Goal: Information Seeking & Learning: Understand process/instructions

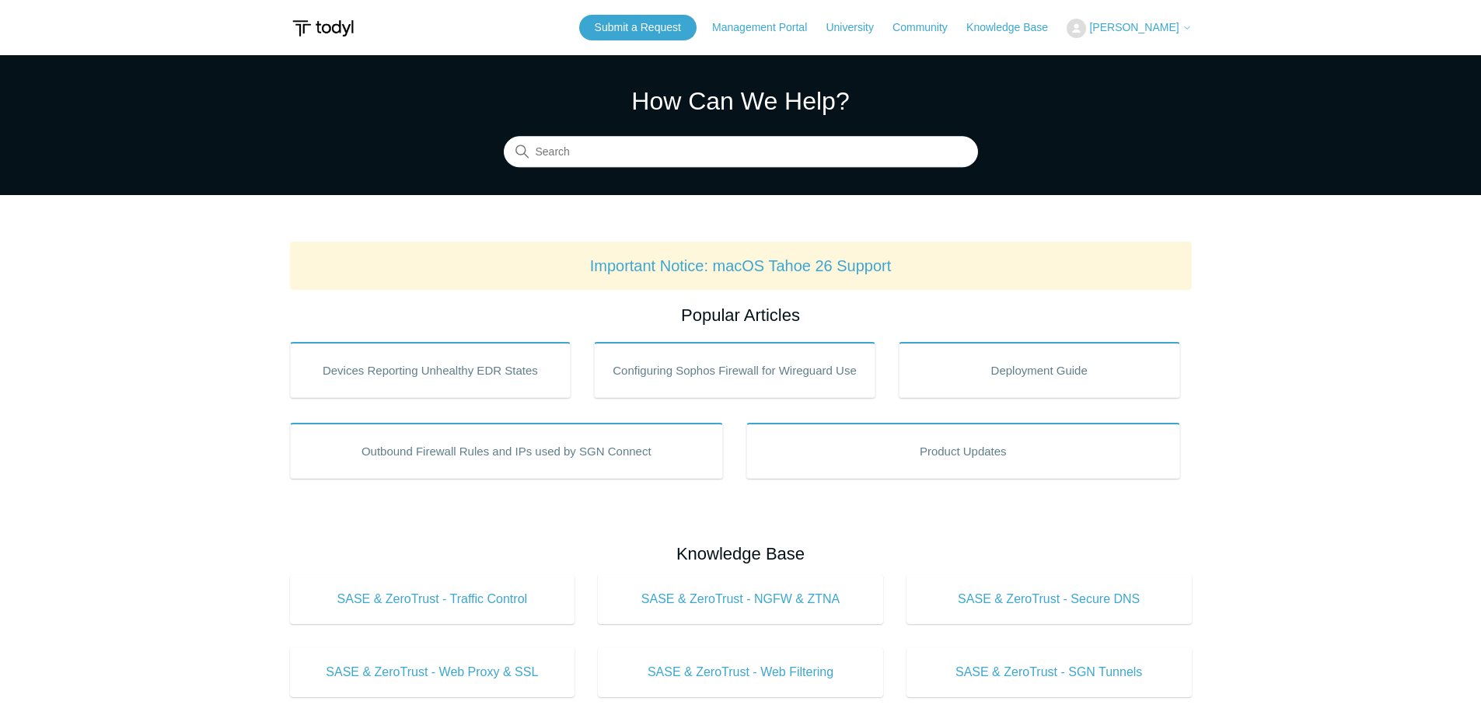
click at [1148, 30] on span "[PERSON_NAME]" at bounding box center [1133, 27] width 89 height 12
click at [1164, 58] on link "My Support Requests" at bounding box center [1143, 60] width 152 height 27
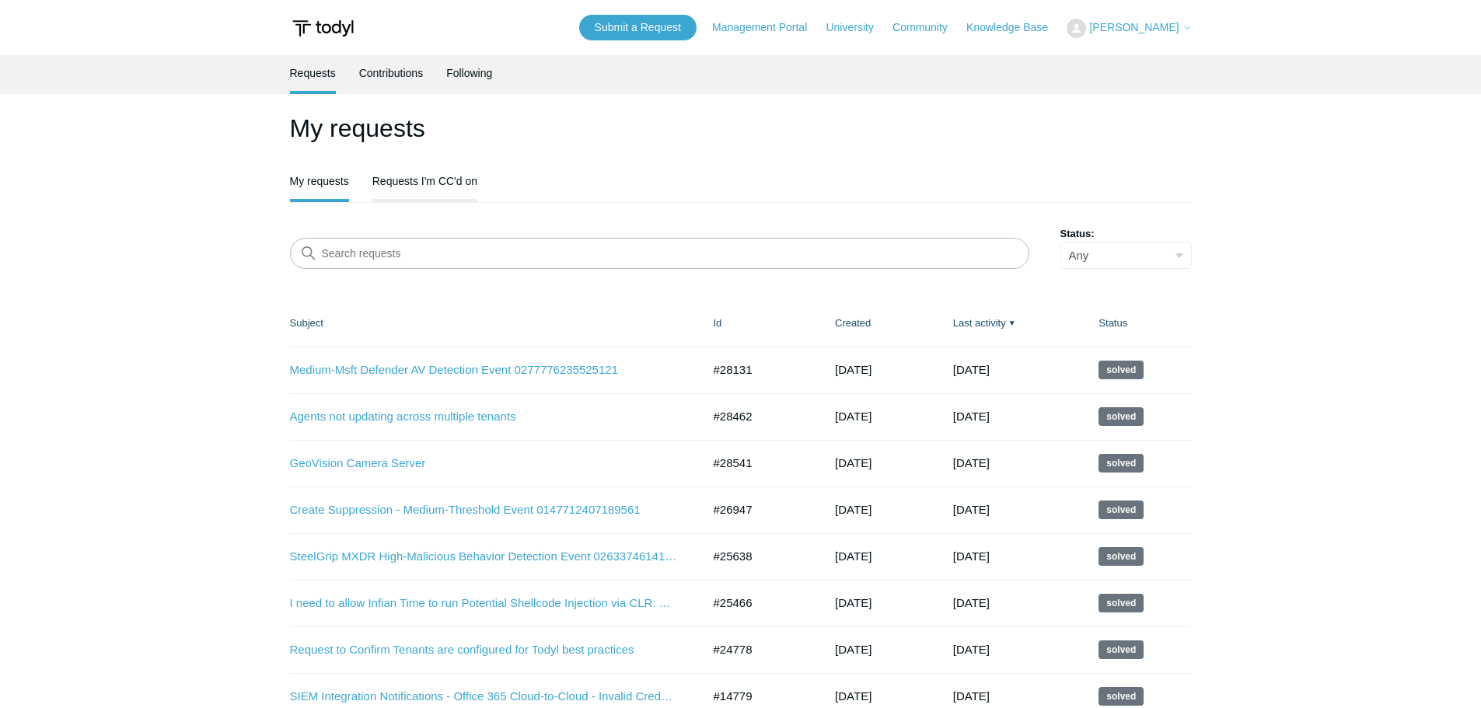
click at [430, 175] on link "Requests I'm CC'd on" at bounding box center [424, 179] width 105 height 33
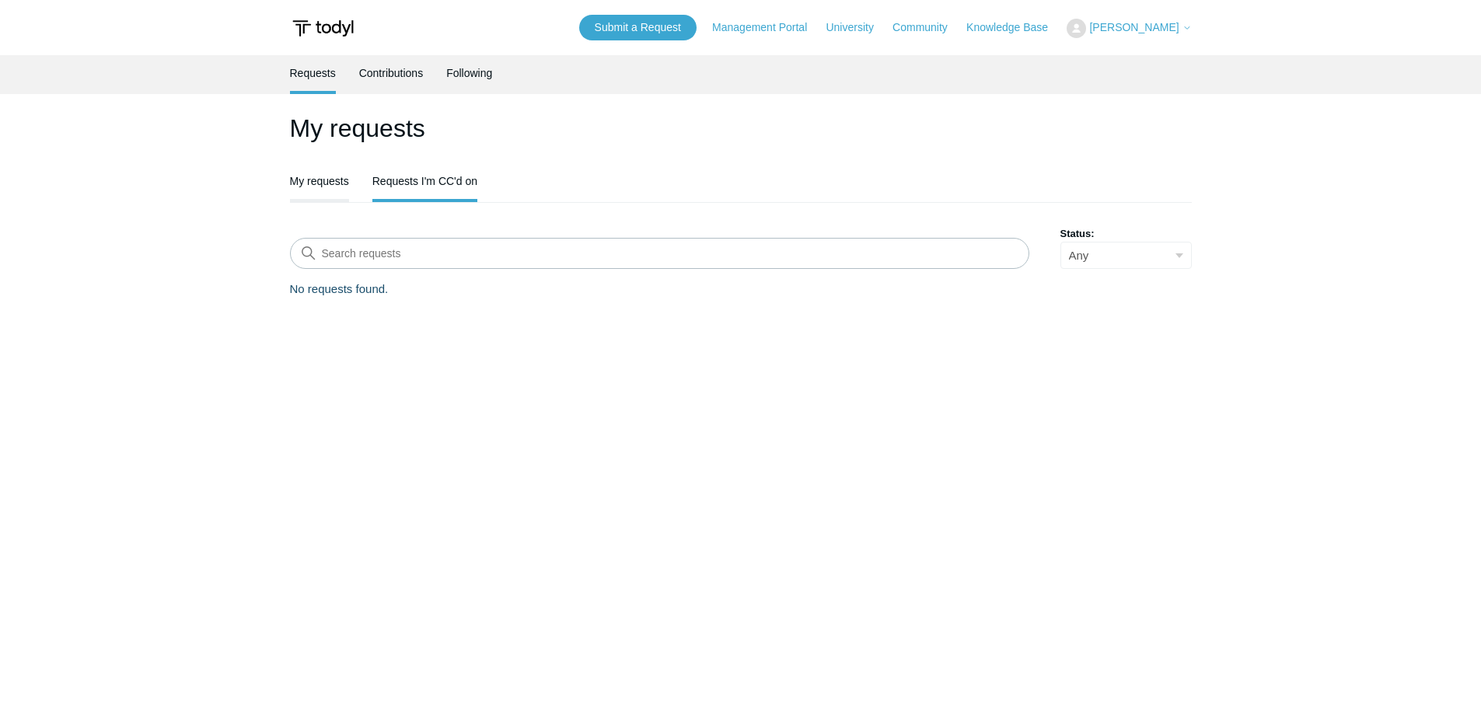
click at [316, 187] on link "My requests" at bounding box center [319, 179] width 59 height 33
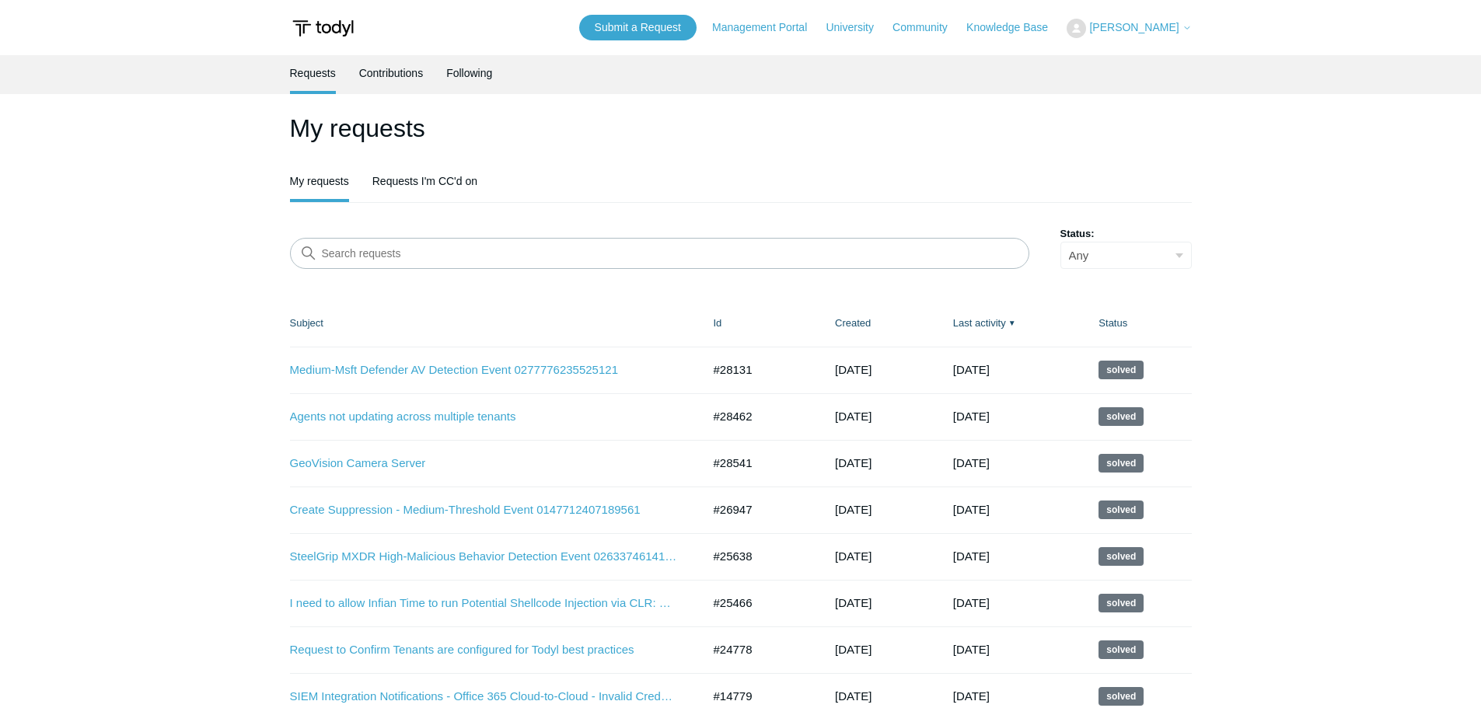
click at [1172, 22] on span "[PERSON_NAME]" at bounding box center [1133, 27] width 89 height 12
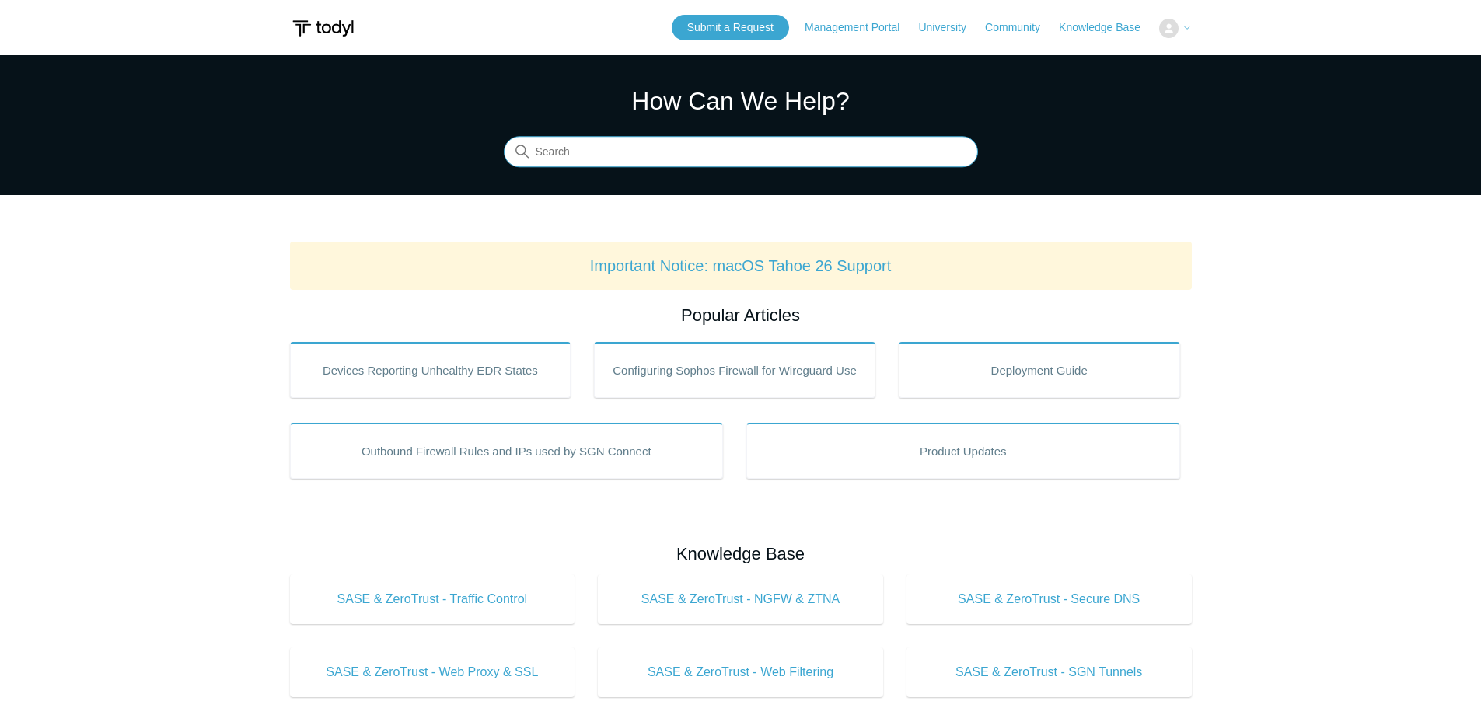
click at [685, 151] on input "Search" at bounding box center [741, 152] width 474 height 31
click at [638, 153] on input "Search" at bounding box center [741, 152] width 474 height 31
type input "Interactive login"
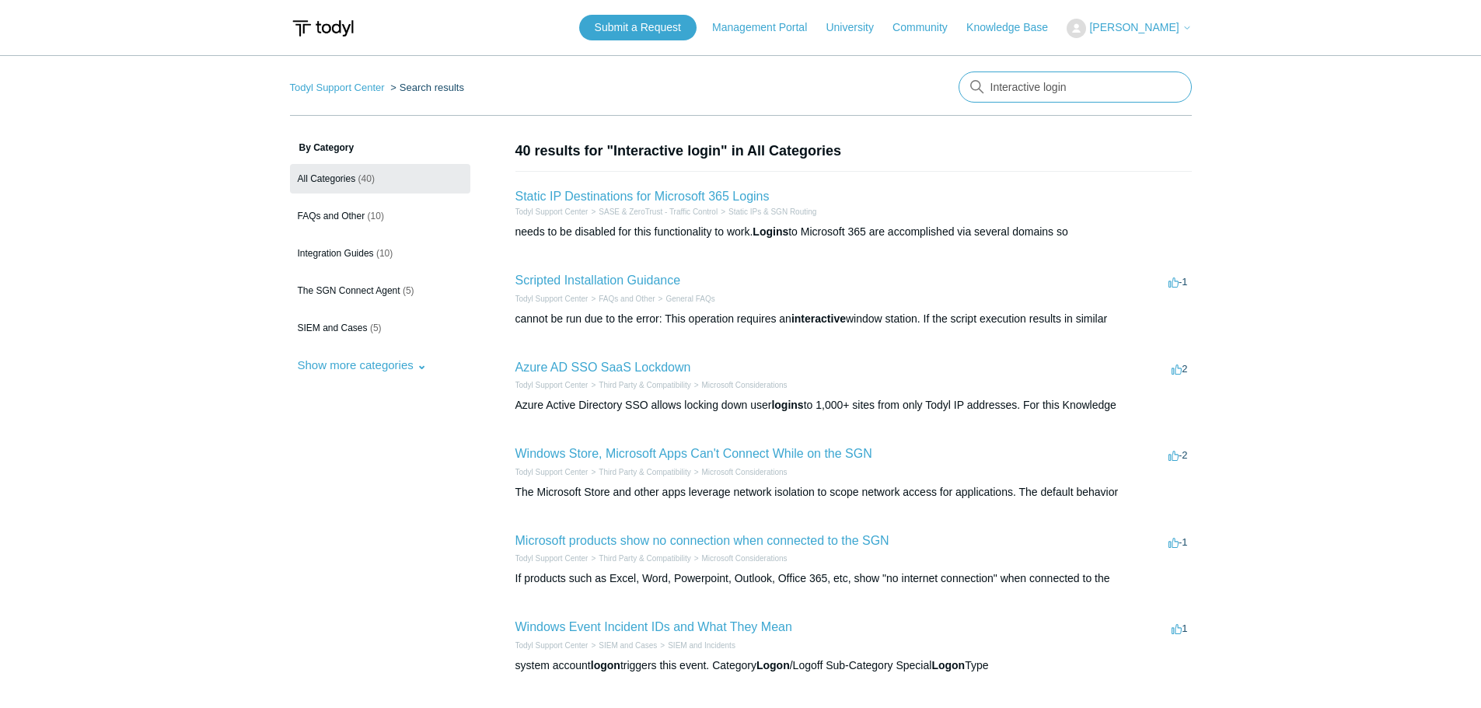
click at [1100, 86] on input "Interactive login" at bounding box center [1075, 87] width 233 height 31
type input "Interactive login logs"
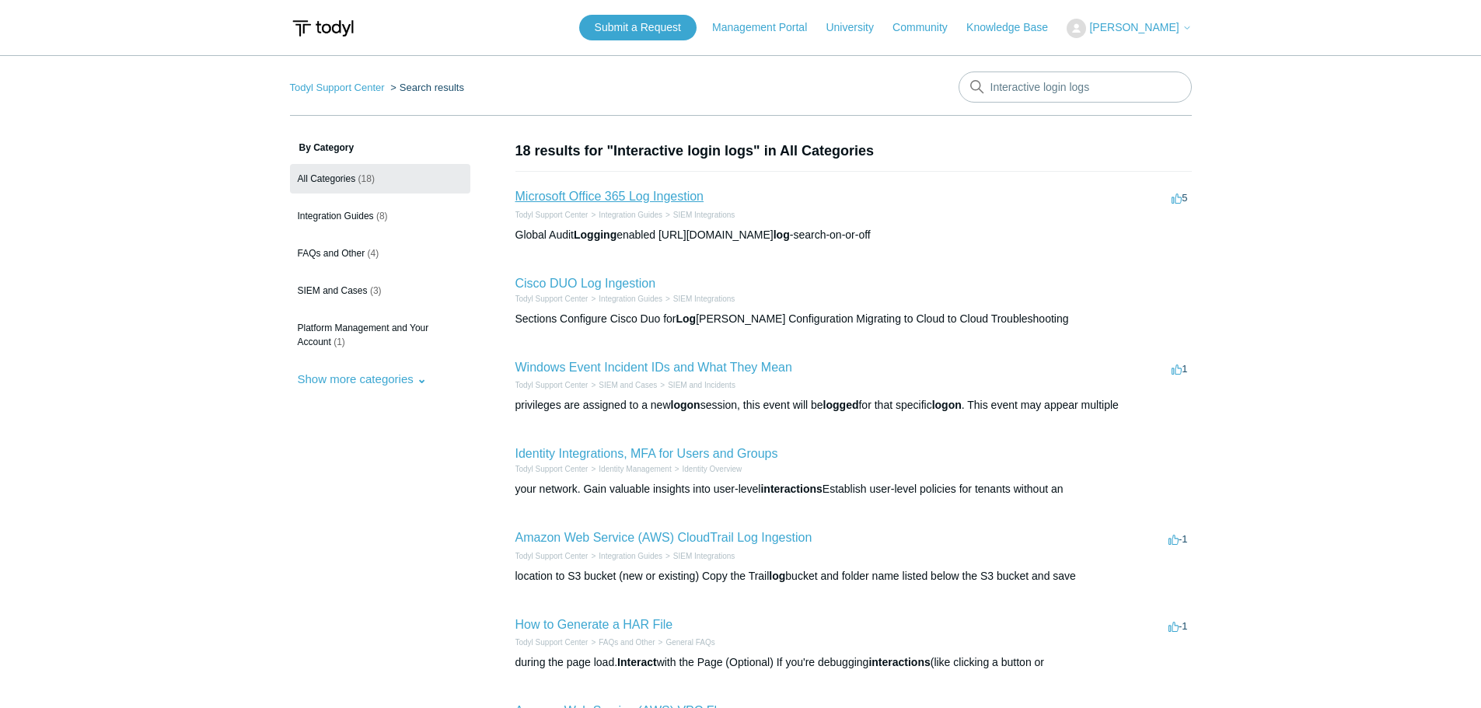
click at [600, 194] on link "Microsoft Office 365 Log Ingestion" at bounding box center [609, 196] width 189 height 13
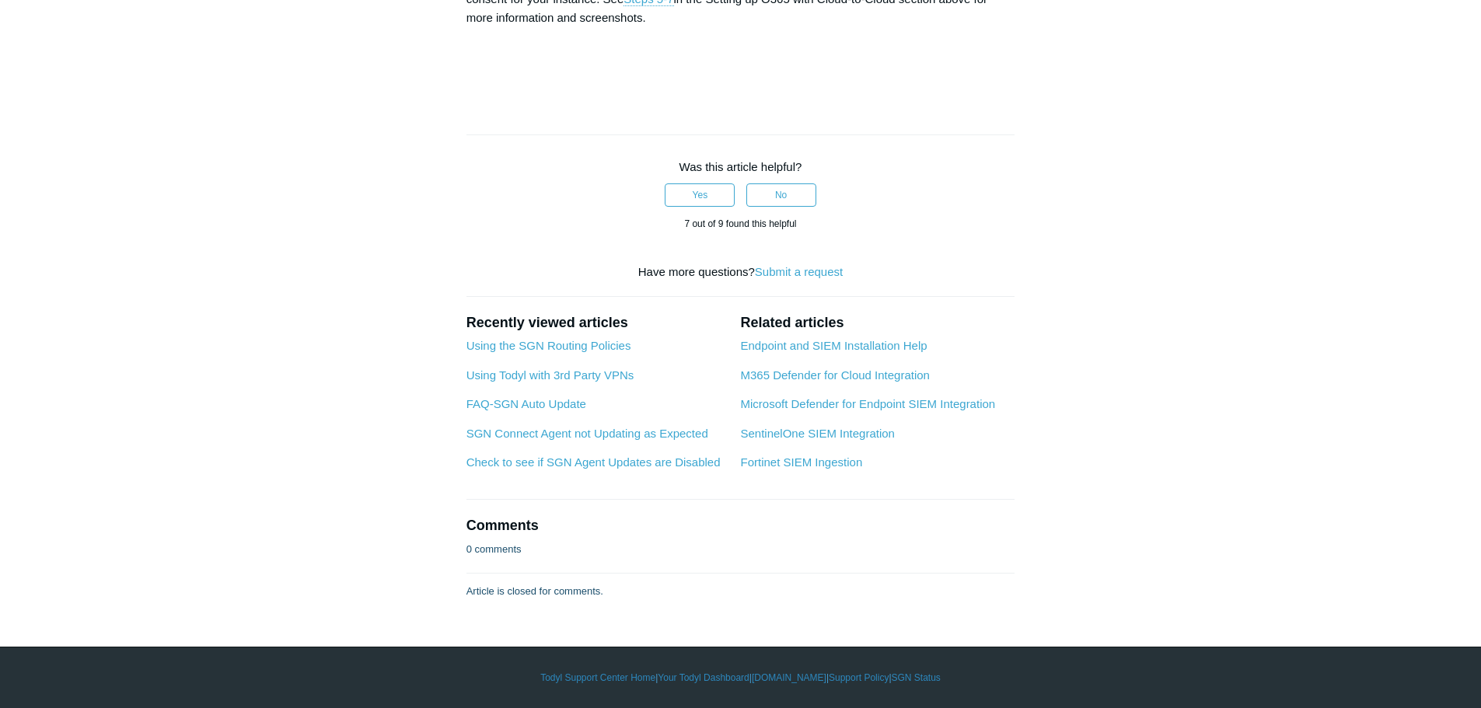
scroll to position [6764, 0]
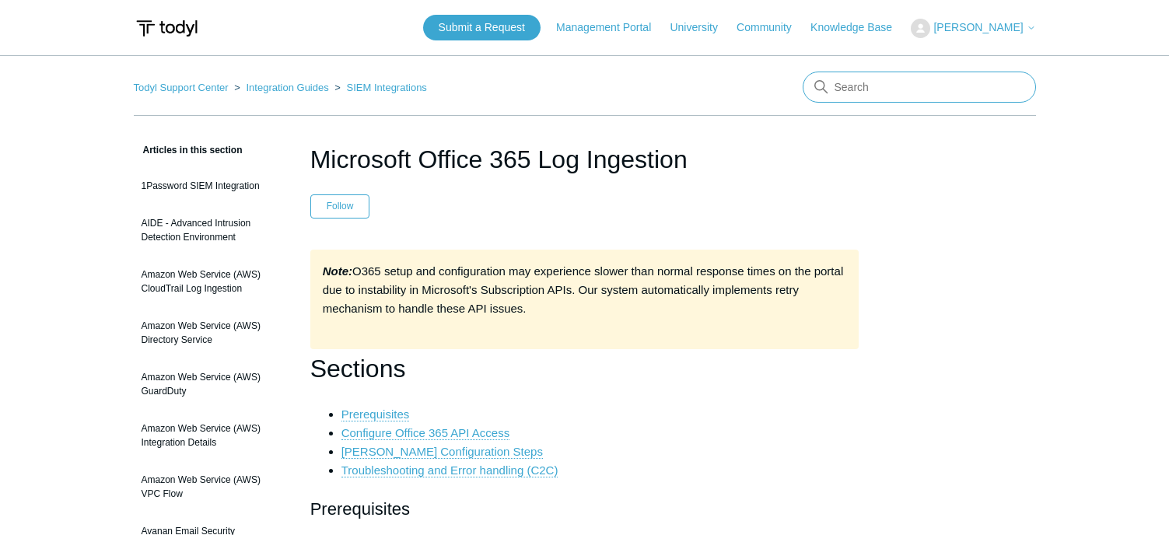
click at [882, 95] on input "Search" at bounding box center [918, 87] width 233 height 31
type input "micorosft 365 defender for cloud setup"
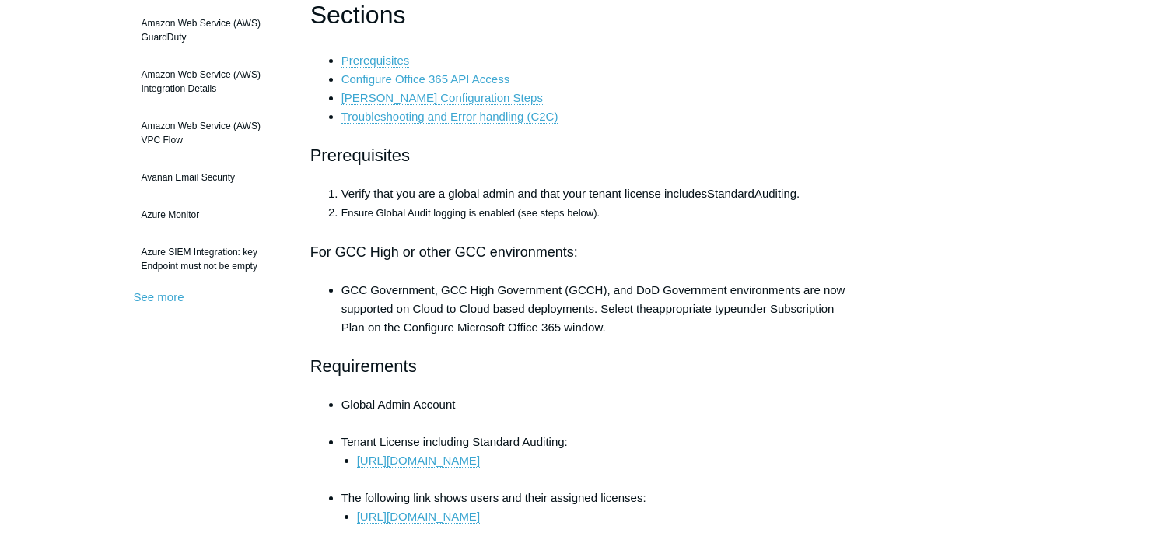
scroll to position [466, 0]
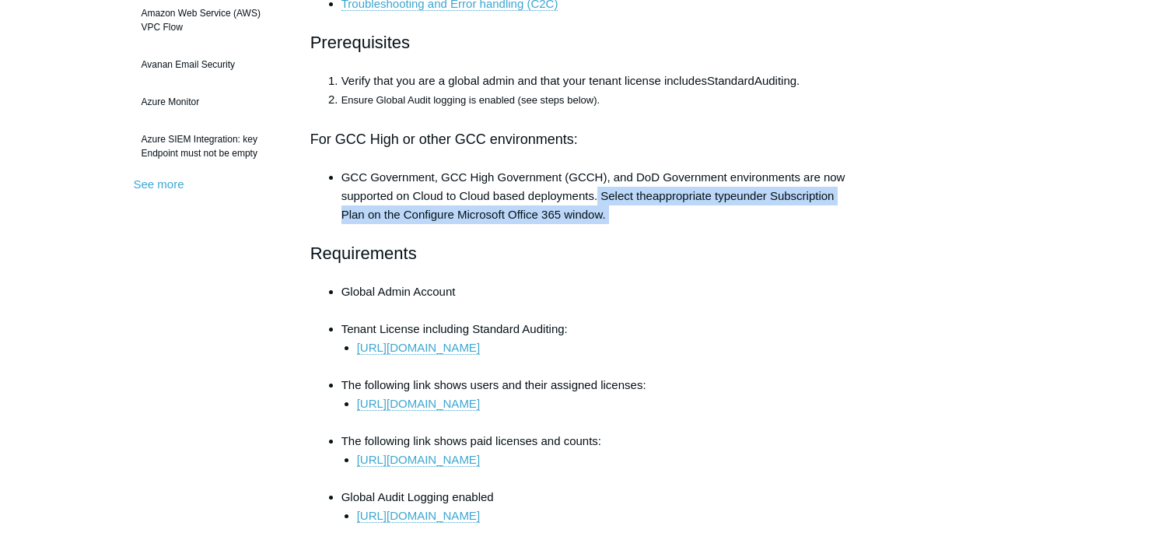
drag, startPoint x: 654, startPoint y: 201, endPoint x: 791, endPoint y: 208, distance: 137.0
click at [791, 208] on li "GCC Government, GCC High Government (GCCH), and DoD Government environments are…" at bounding box center [600, 196] width 518 height 56
click at [624, 220] on li "GCC Government, GCC High Government (GCCH), and DoD Government environments are…" at bounding box center [600, 196] width 518 height 56
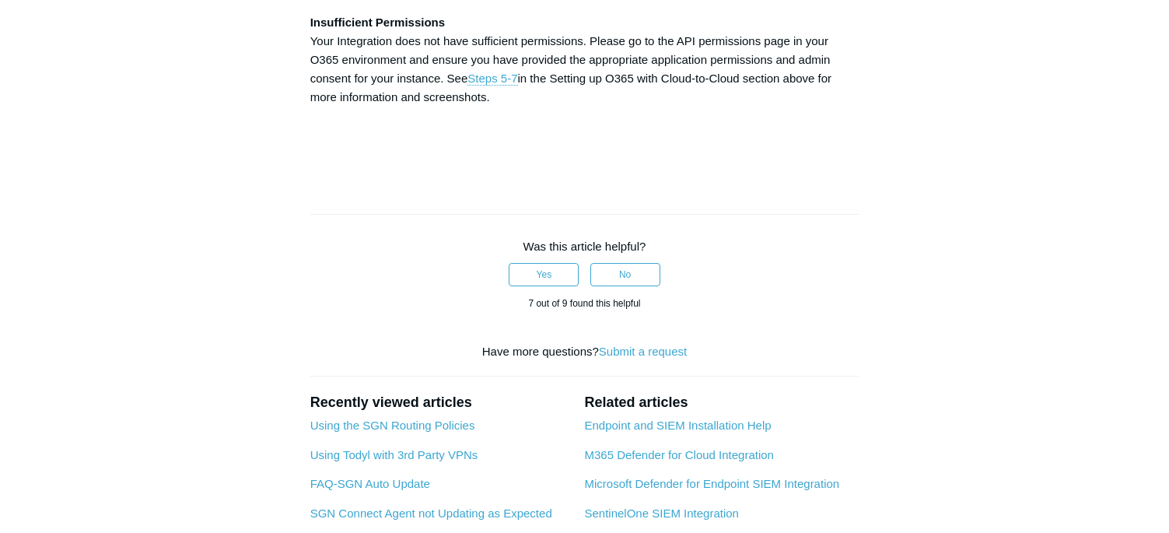
scroll to position [4898, 0]
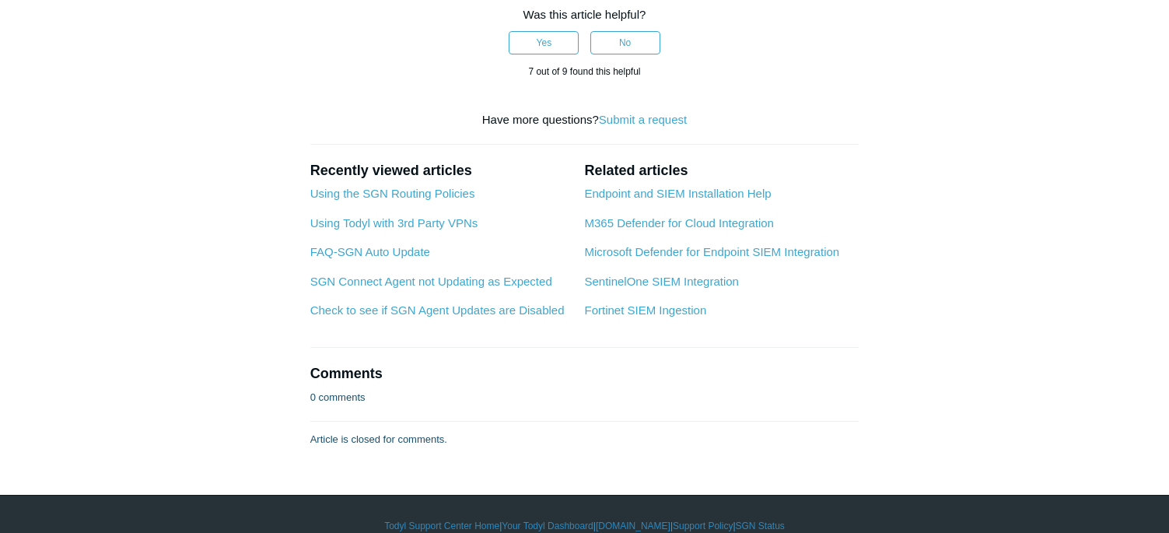
scroll to position [5131, 0]
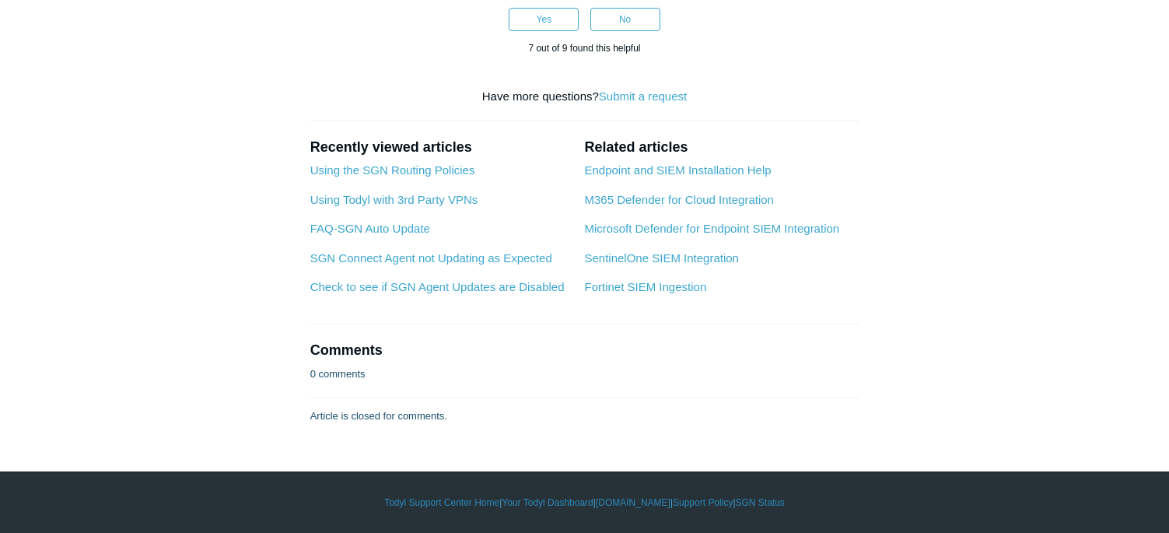
drag, startPoint x: 445, startPoint y: 342, endPoint x: 547, endPoint y: 342, distance: 101.8
copy strong "User.ReadWrite.All"
drag, startPoint x: 205, startPoint y: 145, endPoint x: 294, endPoint y: 197, distance: 102.8
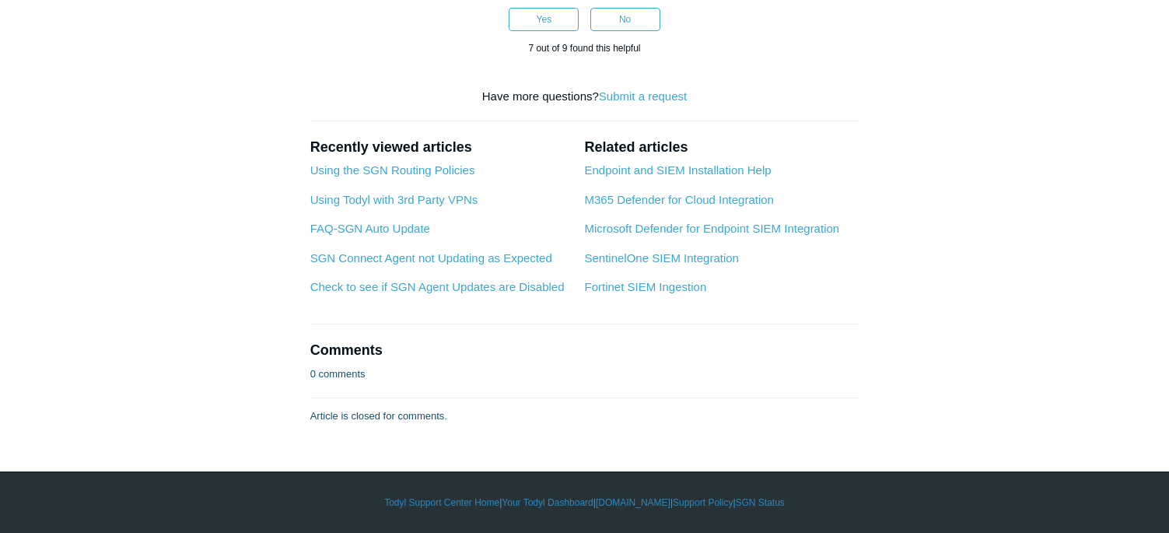
copy strong "User.ManageIdentities.All"
drag, startPoint x: 557, startPoint y: 343, endPoint x: 697, endPoint y: 347, distance: 140.0
drag, startPoint x: 494, startPoint y: 368, endPoint x: 300, endPoint y: 365, distance: 194.4
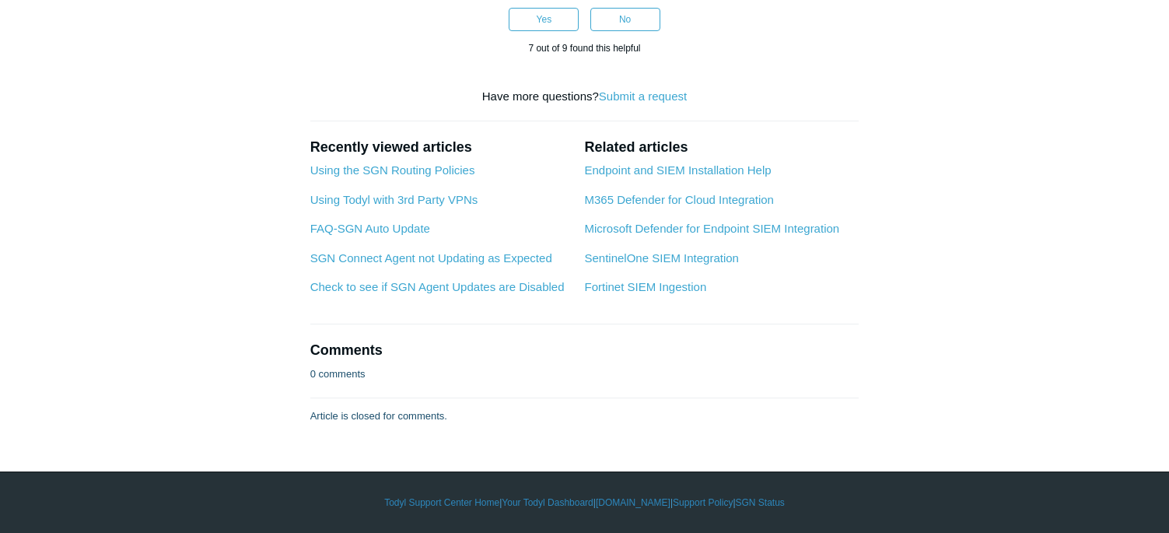
copy strong "User.EnableDisableAccount.All"
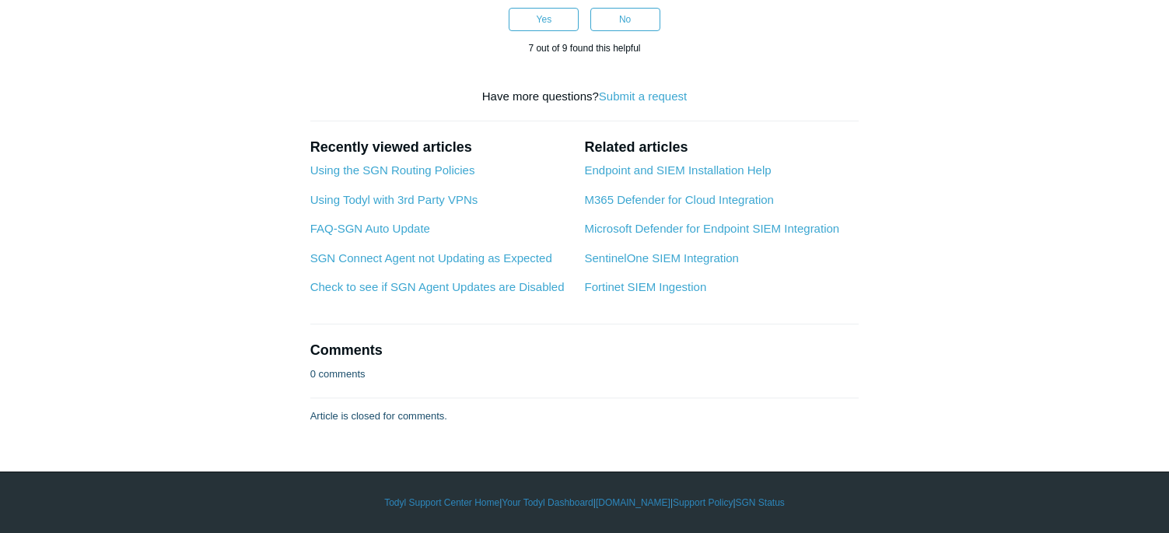
scroll to position [5209, 0]
copy p "[PERSON_NAME] admin consent for {YourTenant}"
drag, startPoint x: 764, startPoint y: 383, endPoint x: 898, endPoint y: 406, distance: 135.7
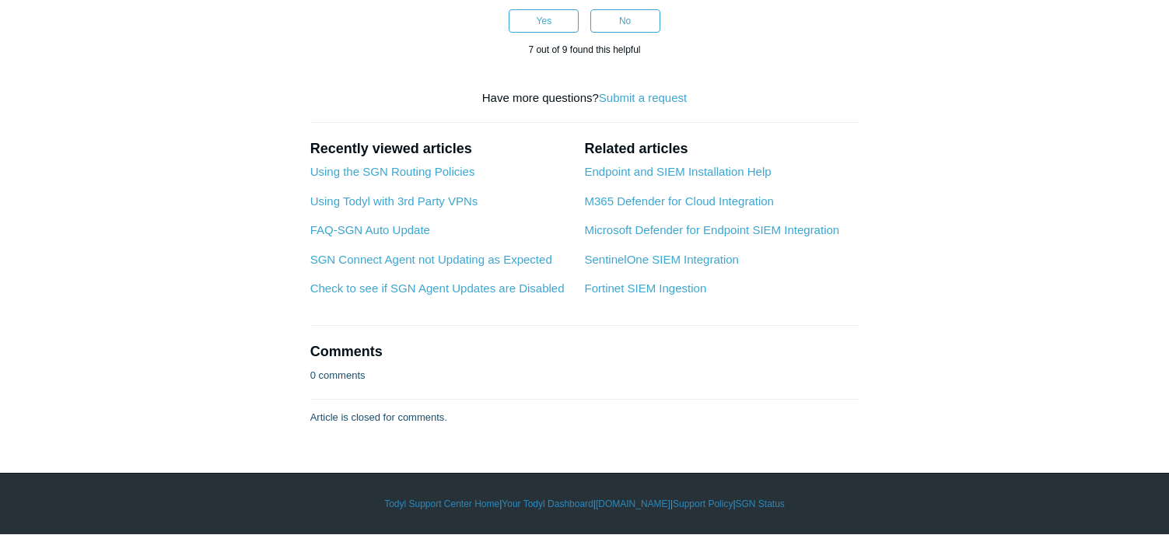
scroll to position [6997, 0]
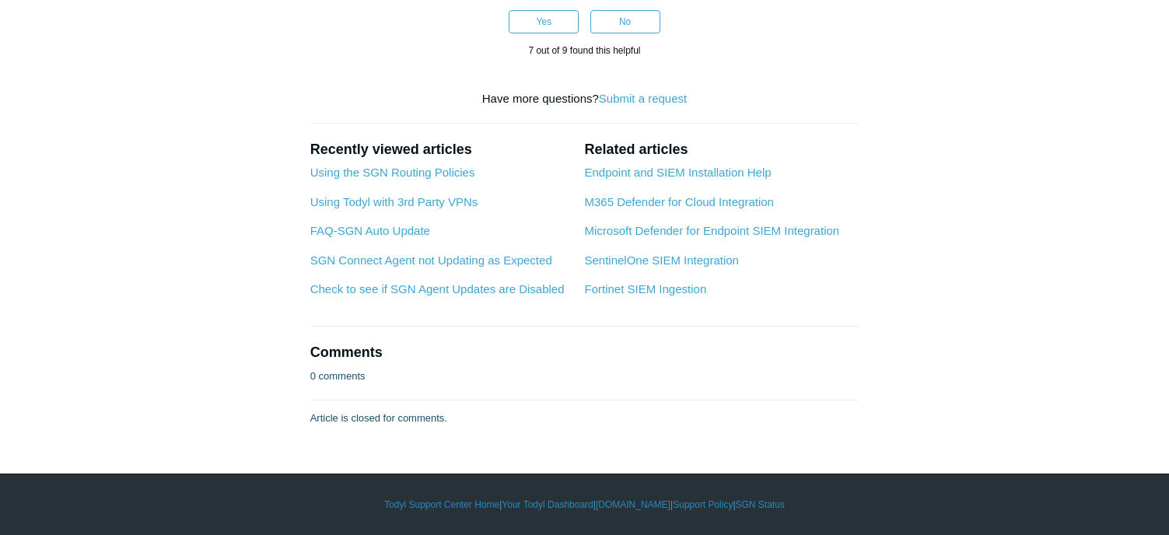
drag, startPoint x: 480, startPoint y: 281, endPoint x: 292, endPoint y: 283, distance: 187.4
copy p "Enable Global Audit Logging:"
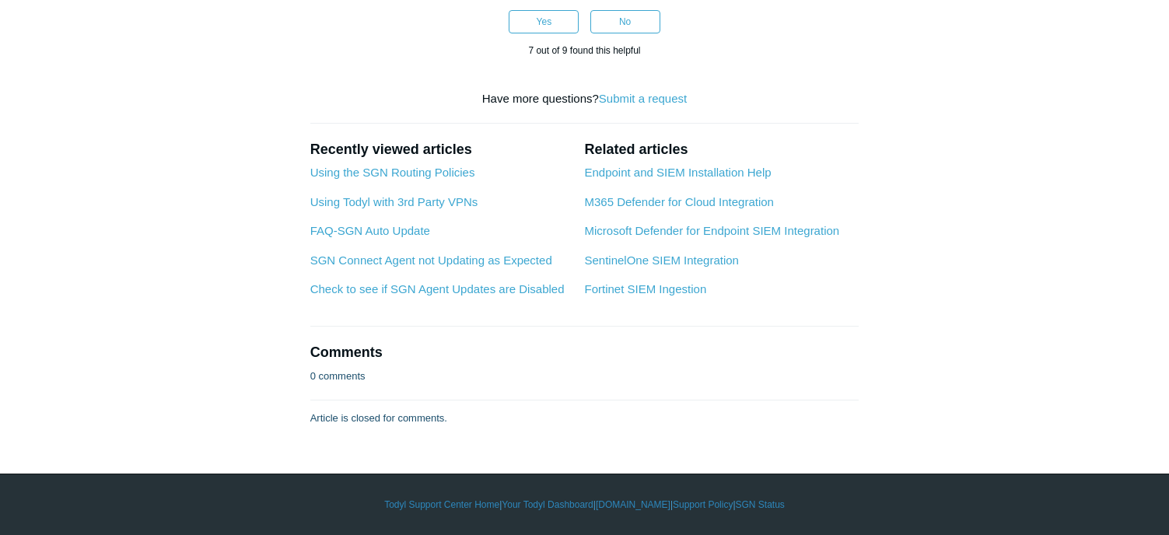
scroll to position [8552, 0]
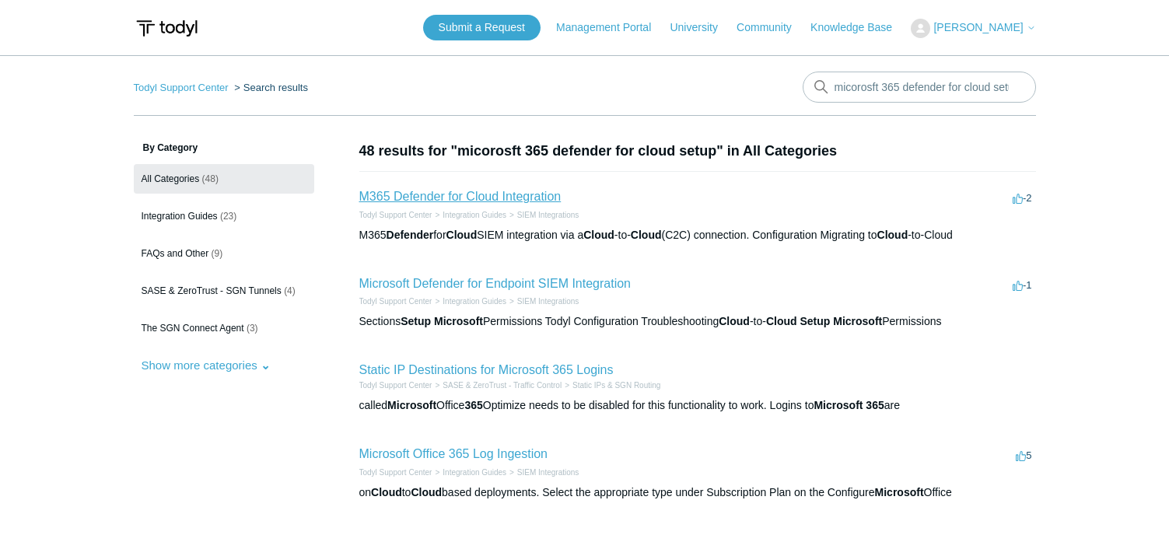
click at [467, 196] on link "M365 Defender for Cloud Integration" at bounding box center [460, 196] width 202 height 13
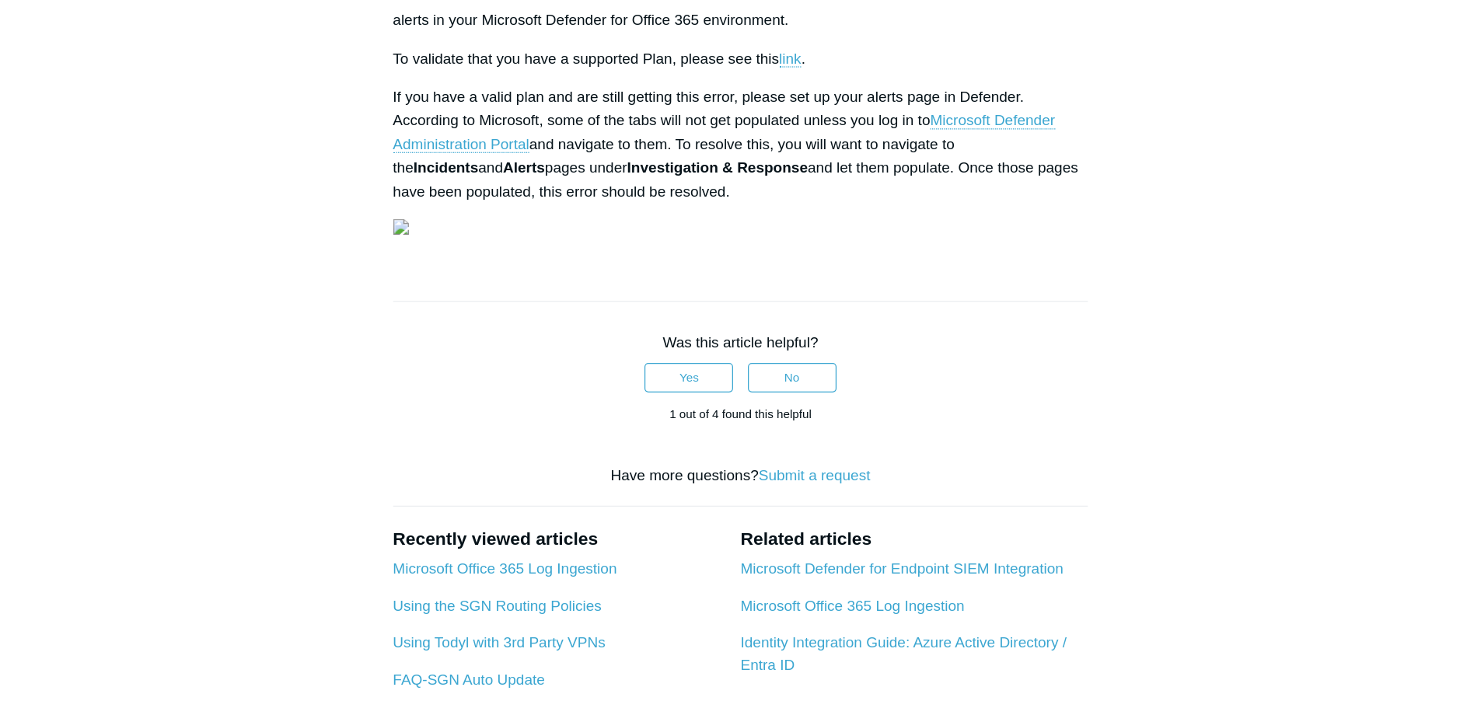
scroll to position [2488, 0]
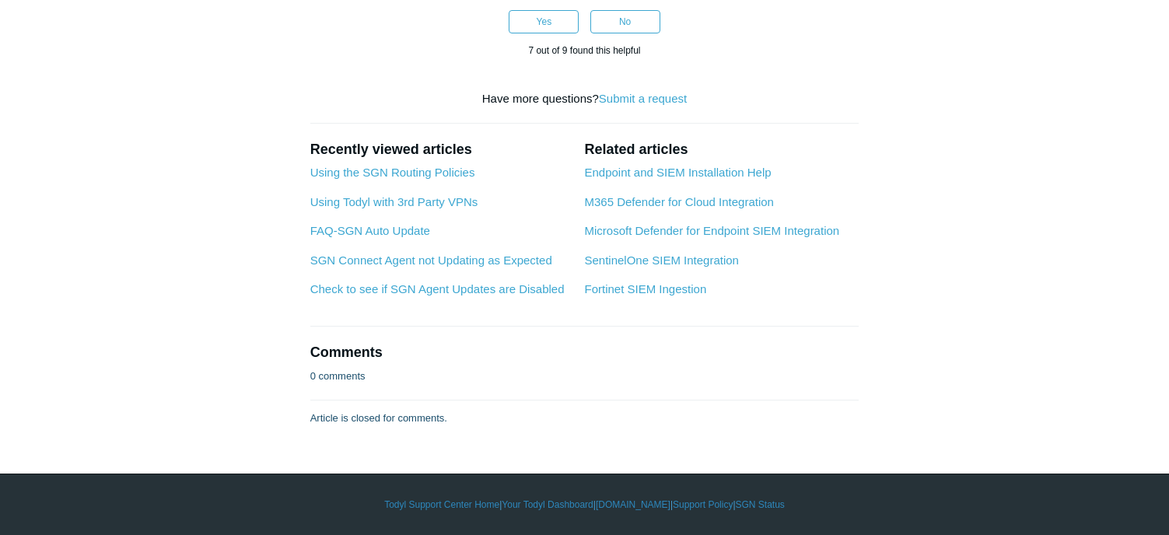
scroll to position [7775, 0]
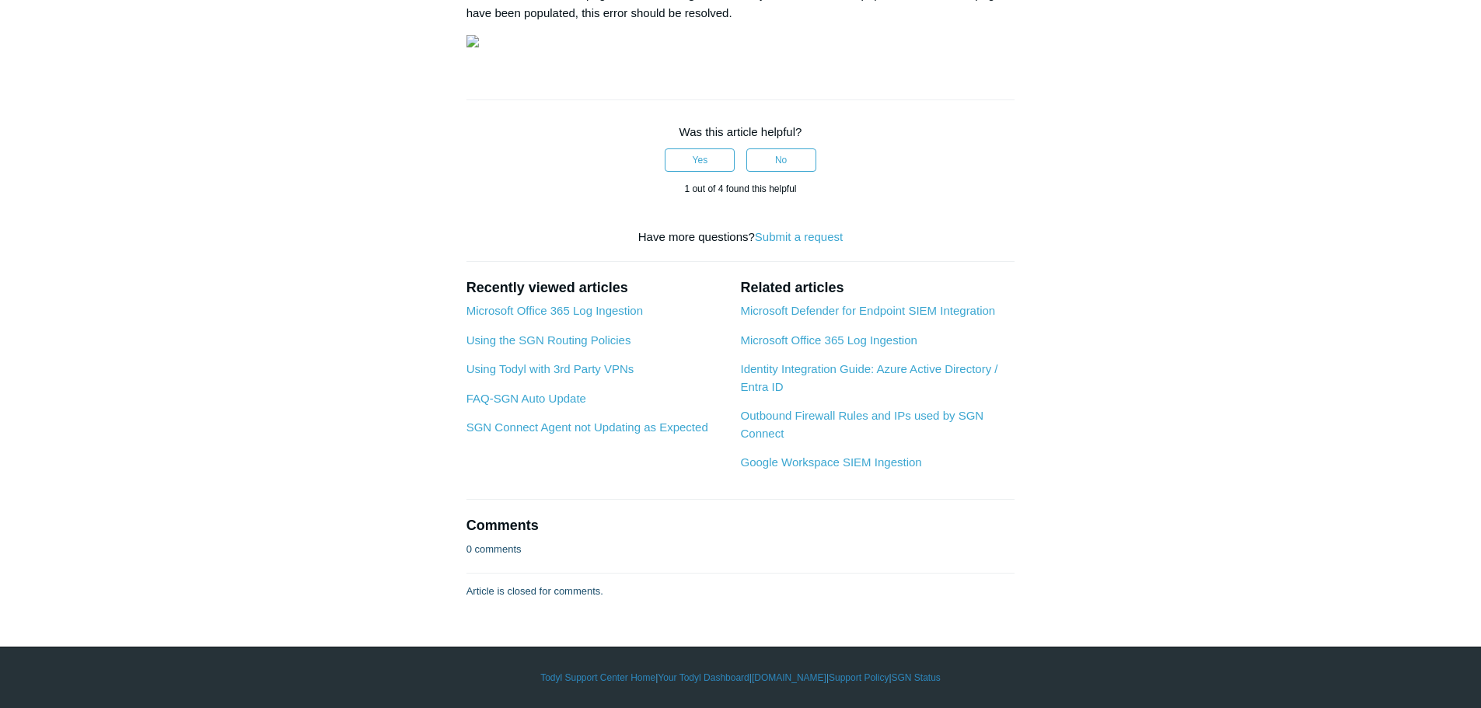
scroll to position [4668, 0]
